Goal: Task Accomplishment & Management: Use online tool/utility

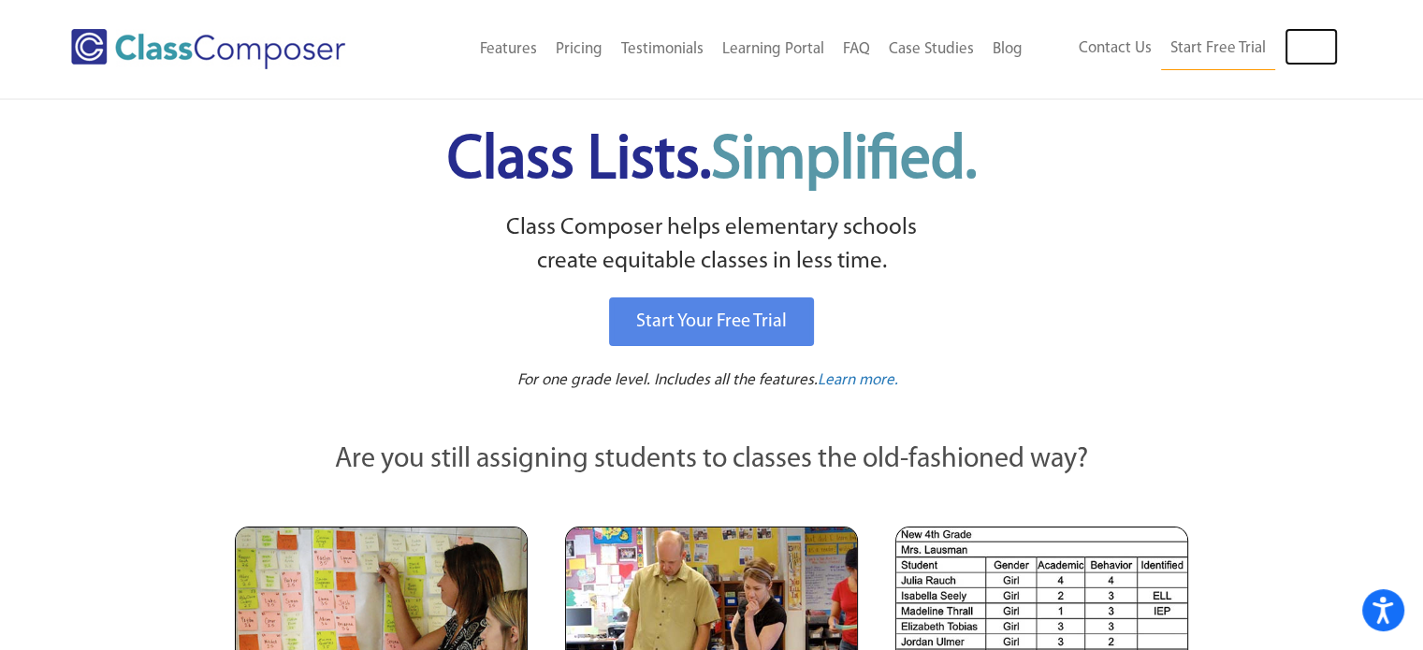
click at [1309, 47] on link "Log In" at bounding box center [1311, 46] width 53 height 37
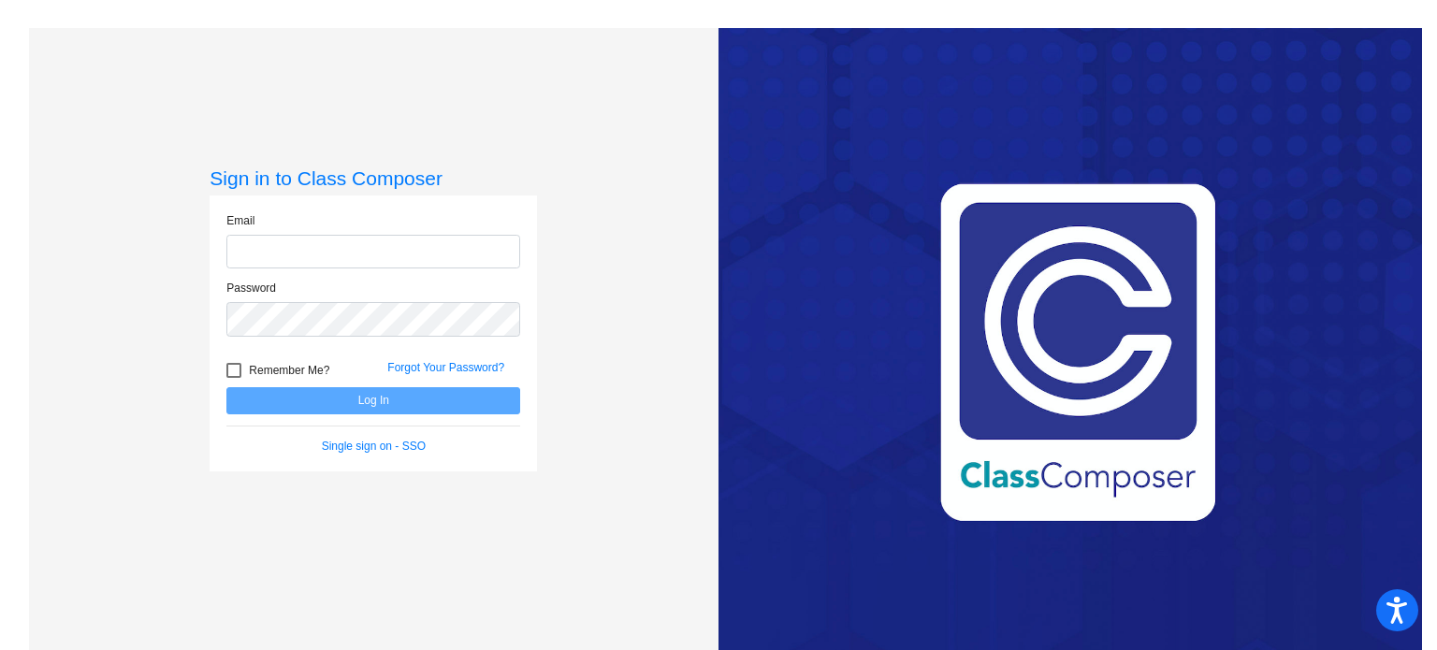
type input "[EMAIL_ADDRESS][DOMAIN_NAME]"
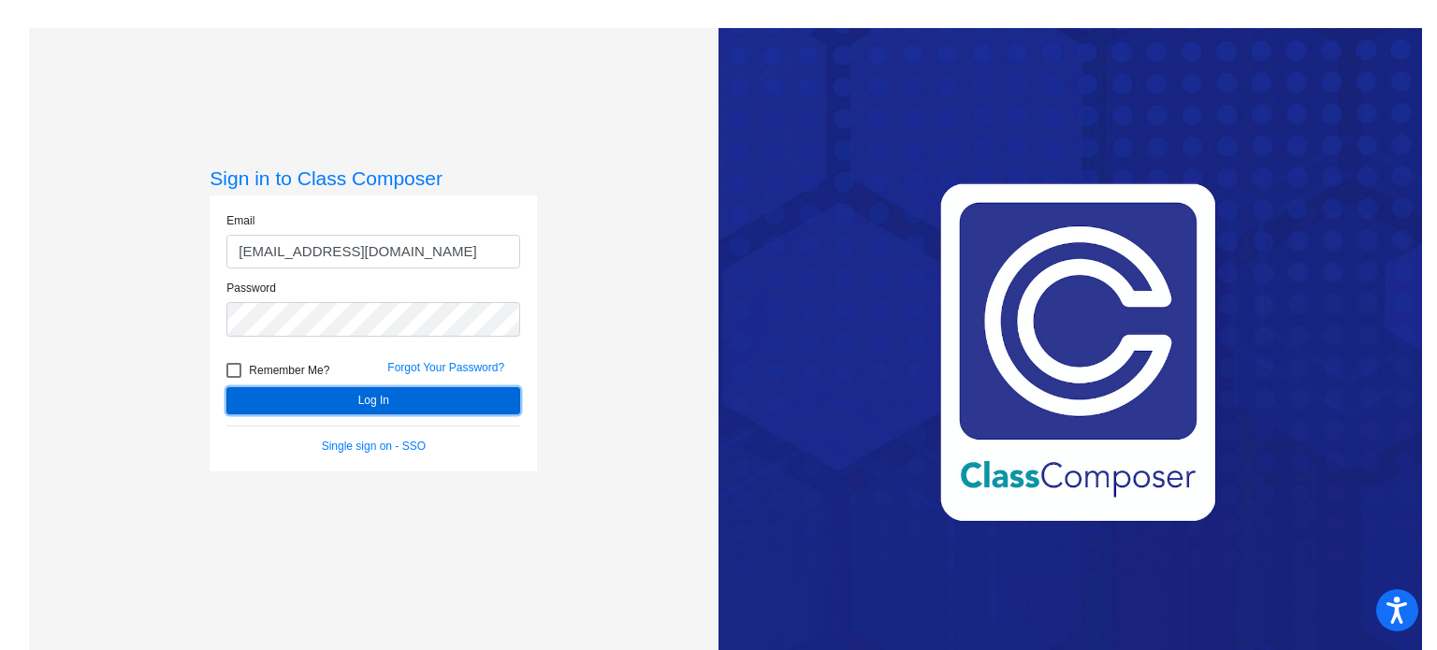
click at [380, 400] on button "Log In" at bounding box center [373, 400] width 294 height 27
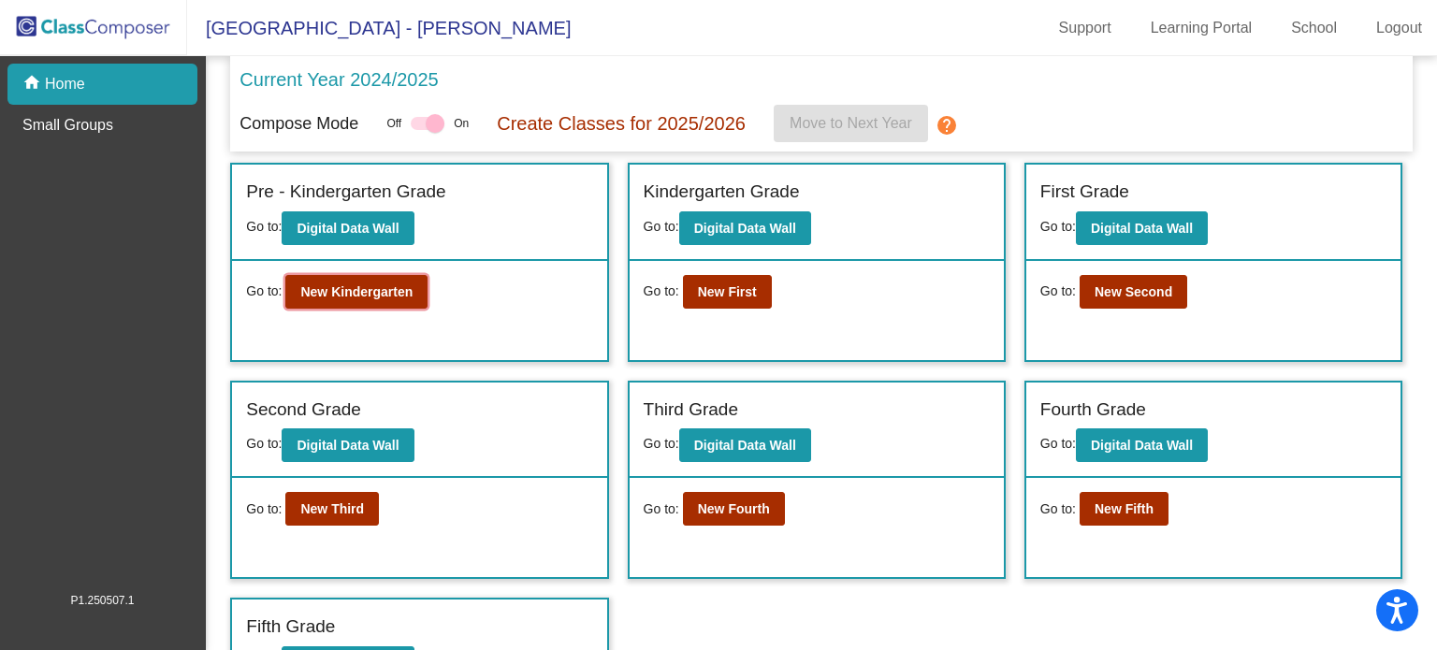
click at [355, 287] on b "New Kindergarten" at bounding box center [356, 291] width 112 height 15
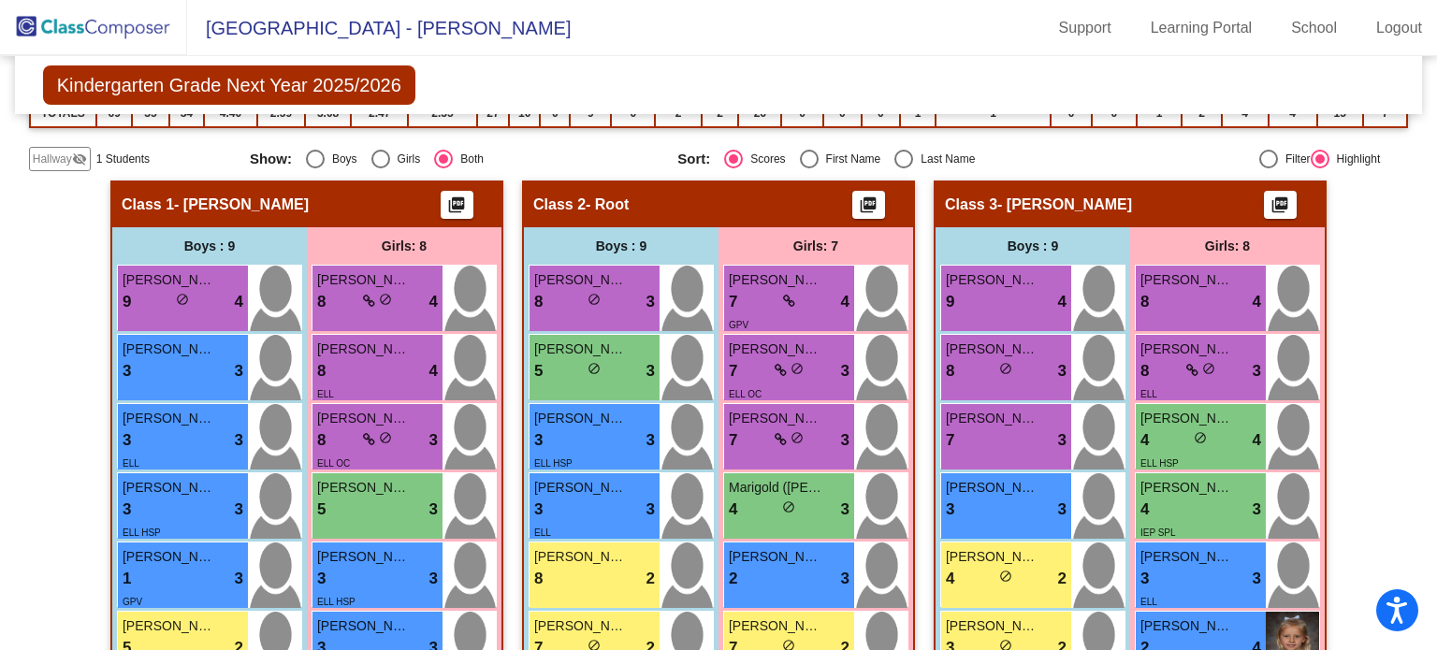
scroll to position [262, 0]
